Goal: Find specific page/section: Find specific page/section

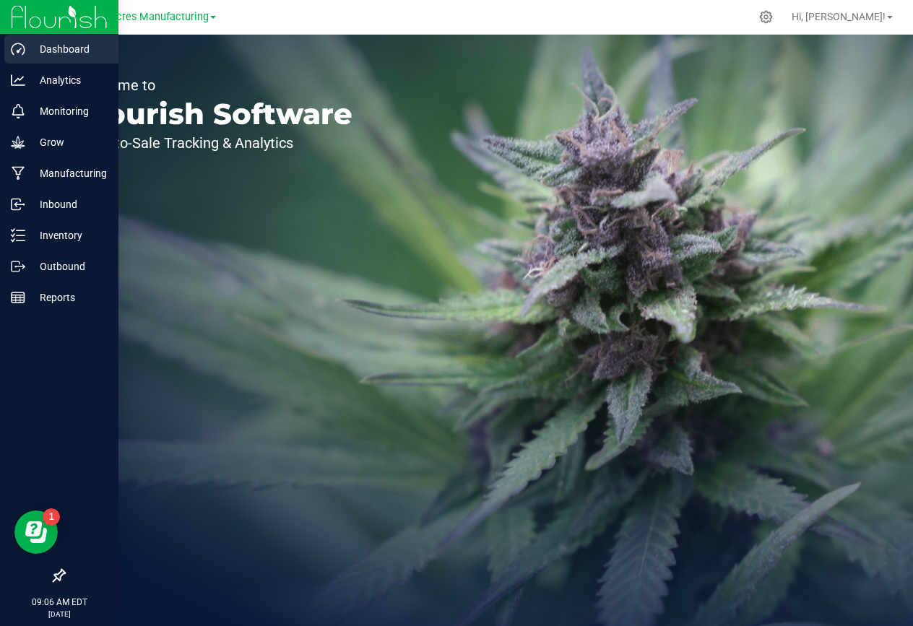
click at [14, 48] on icon at bounding box center [18, 49] width 14 height 14
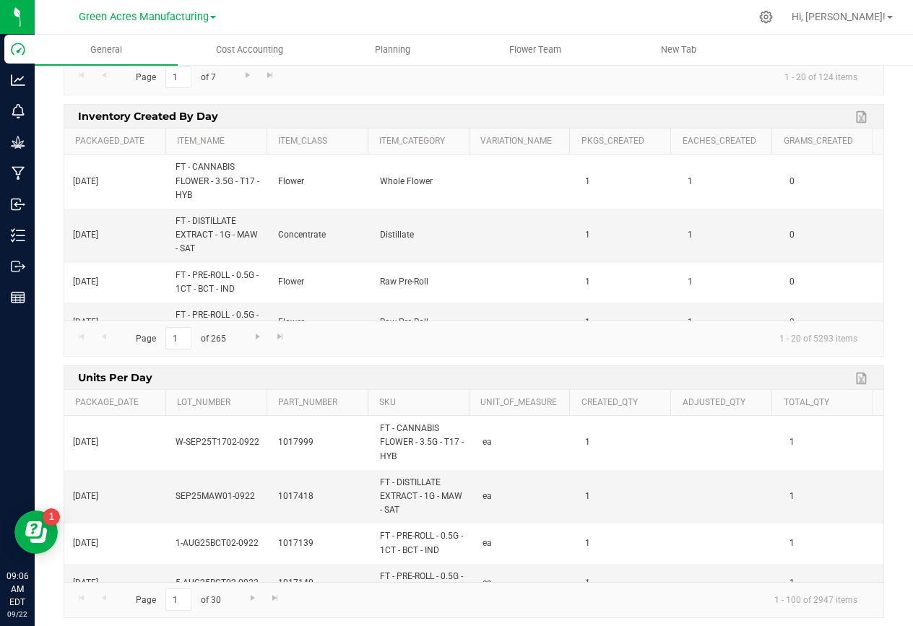
scroll to position [1589, 0]
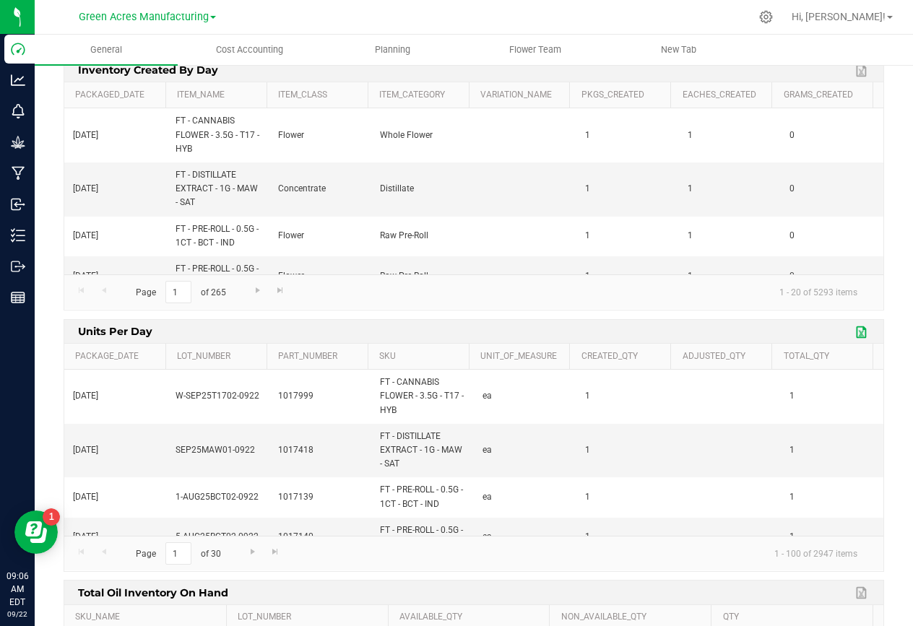
click at [851, 331] on link "Export to Excel" at bounding box center [862, 332] width 22 height 19
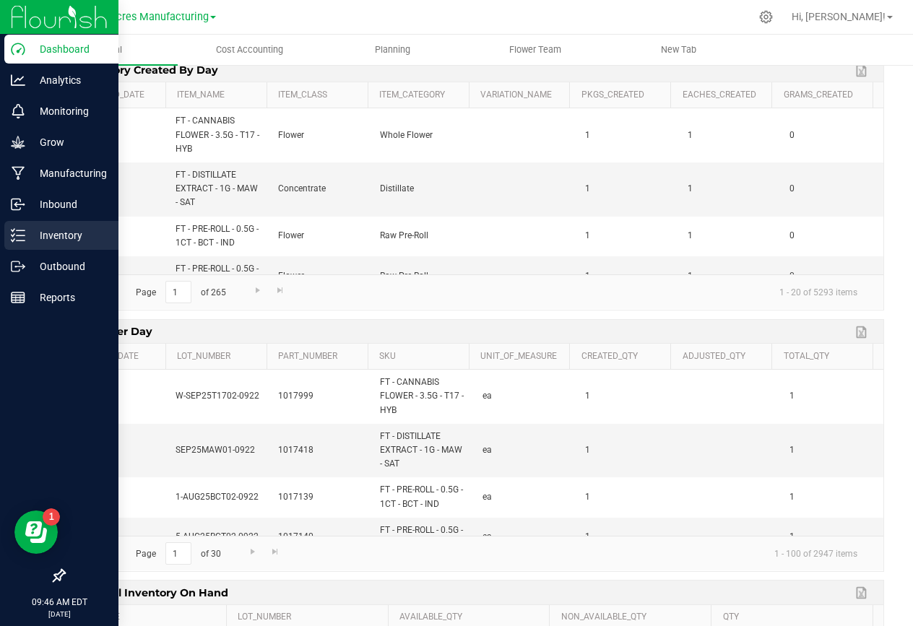
click at [23, 233] on icon at bounding box center [18, 235] width 14 height 14
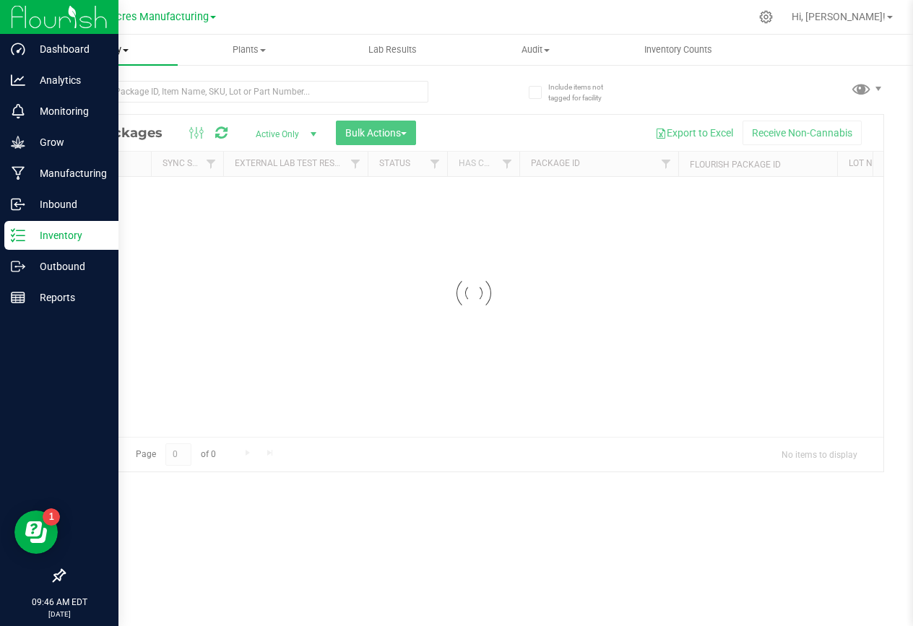
click at [129, 52] on span "Inventory" at bounding box center [106, 49] width 143 height 13
click at [108, 108] on span "All inventory" at bounding box center [83, 104] width 97 height 12
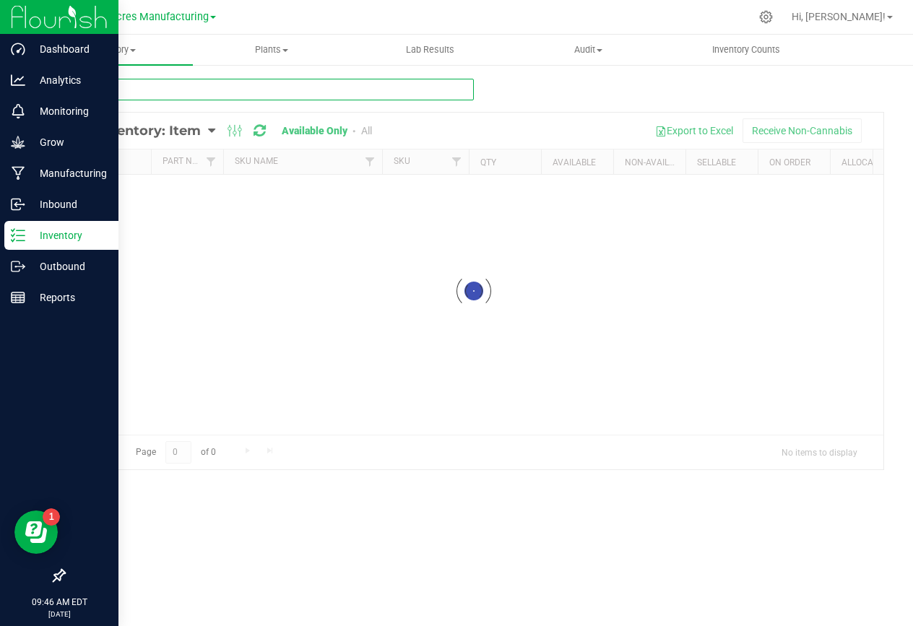
paste input "FT - VAPE CART CDT DISTILLATE - 0.5G - T16 - HYB"
type input "FT - VAPE CART CDT DISTILLATE - 0.5G - T16 - HYB"
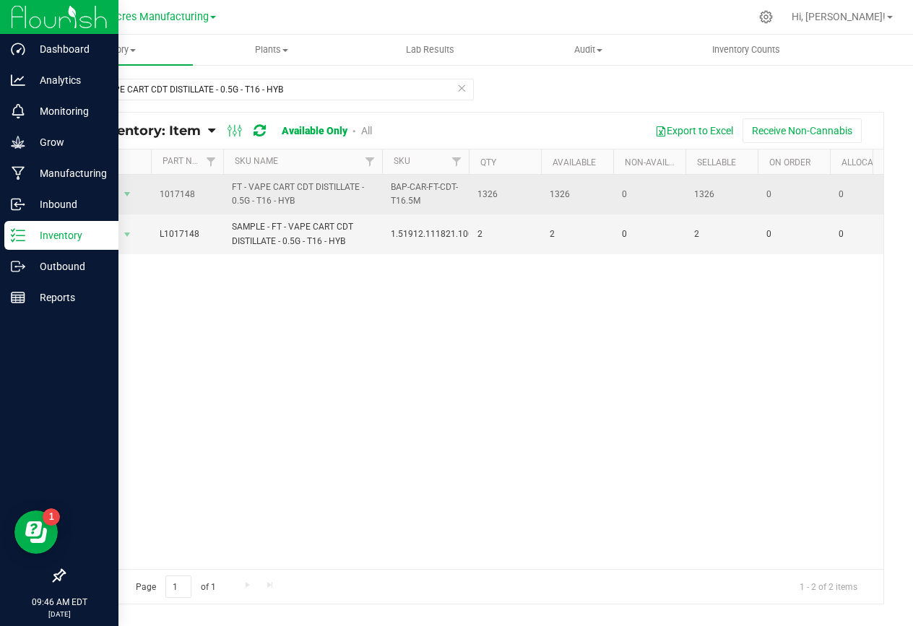
drag, startPoint x: 300, startPoint y: 199, endPoint x: 160, endPoint y: 187, distance: 141.3
copy tr "1017148 FT - VAPE CART CDT DISTILLATE - 0.5G - T16 - HYB"
